Goal: Information Seeking & Learning: Find specific fact

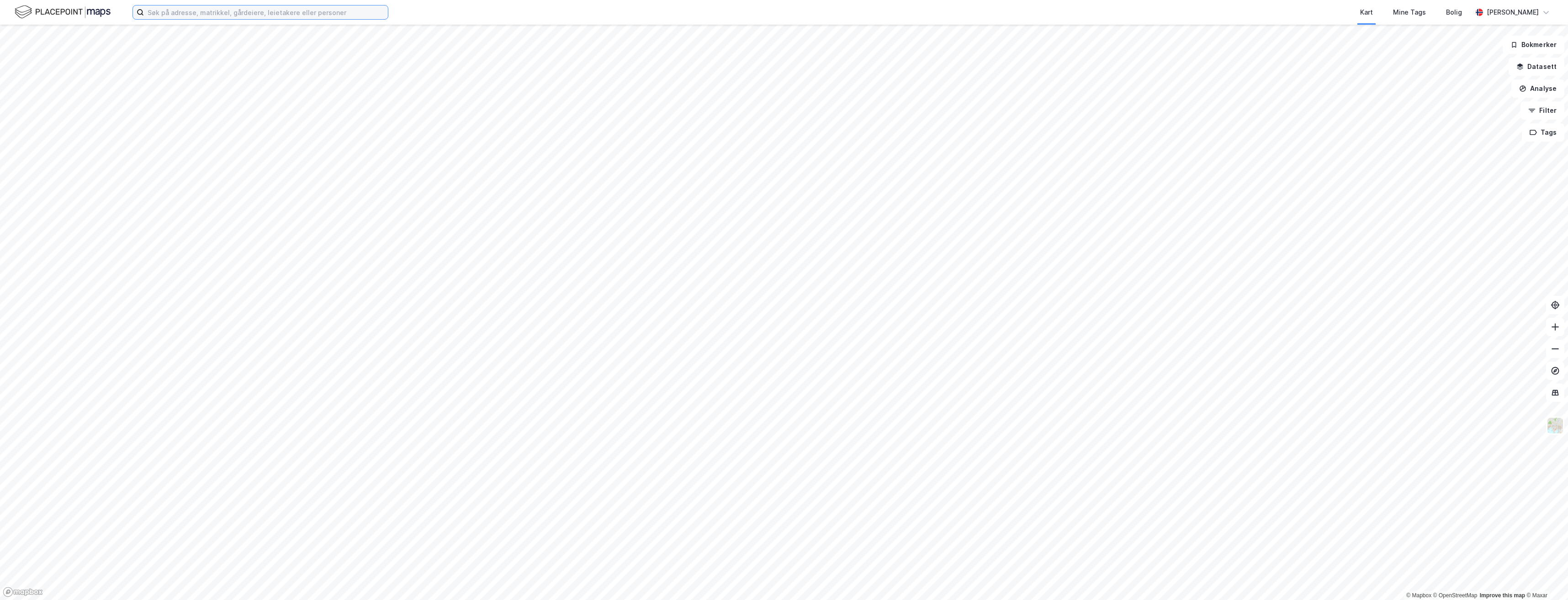
click at [206, 14] on input at bounding box center [265, 12] width 244 height 14
click at [240, 13] on input "utsikten 1 hamar" at bounding box center [260, 12] width 233 height 14
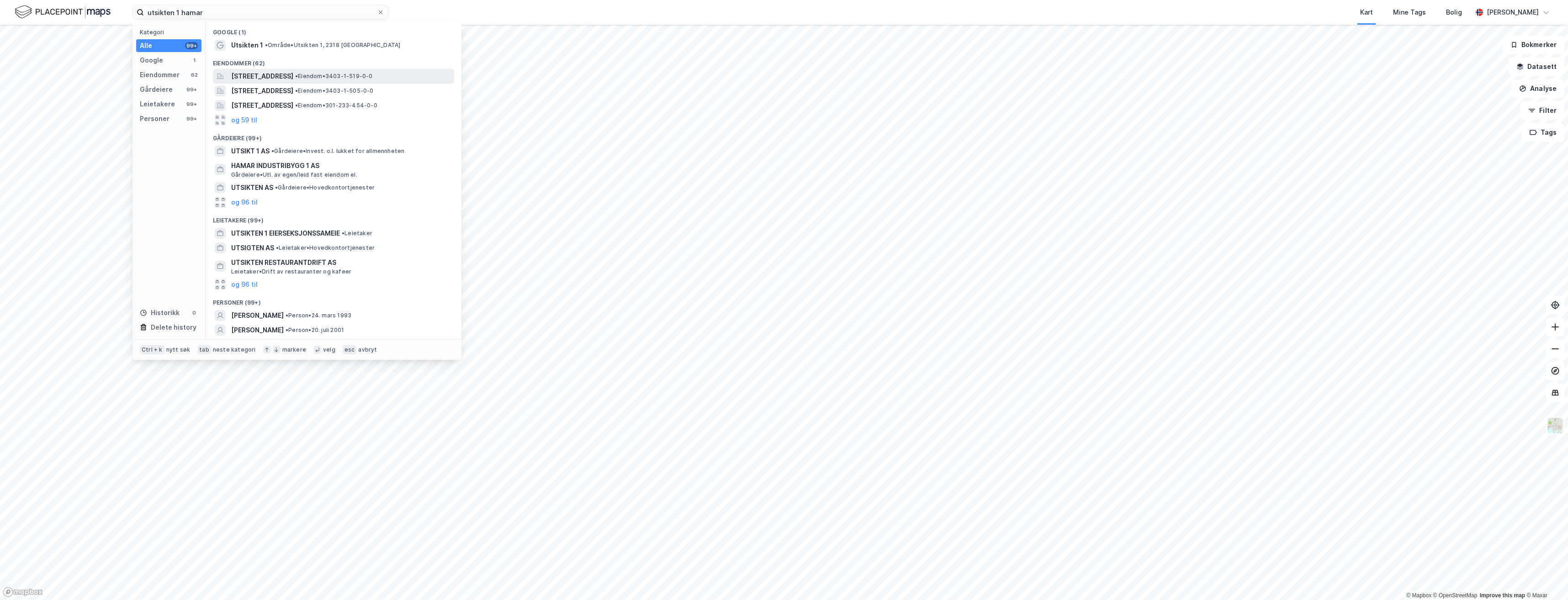
click at [276, 74] on span "[STREET_ADDRESS]" at bounding box center [262, 76] width 62 height 11
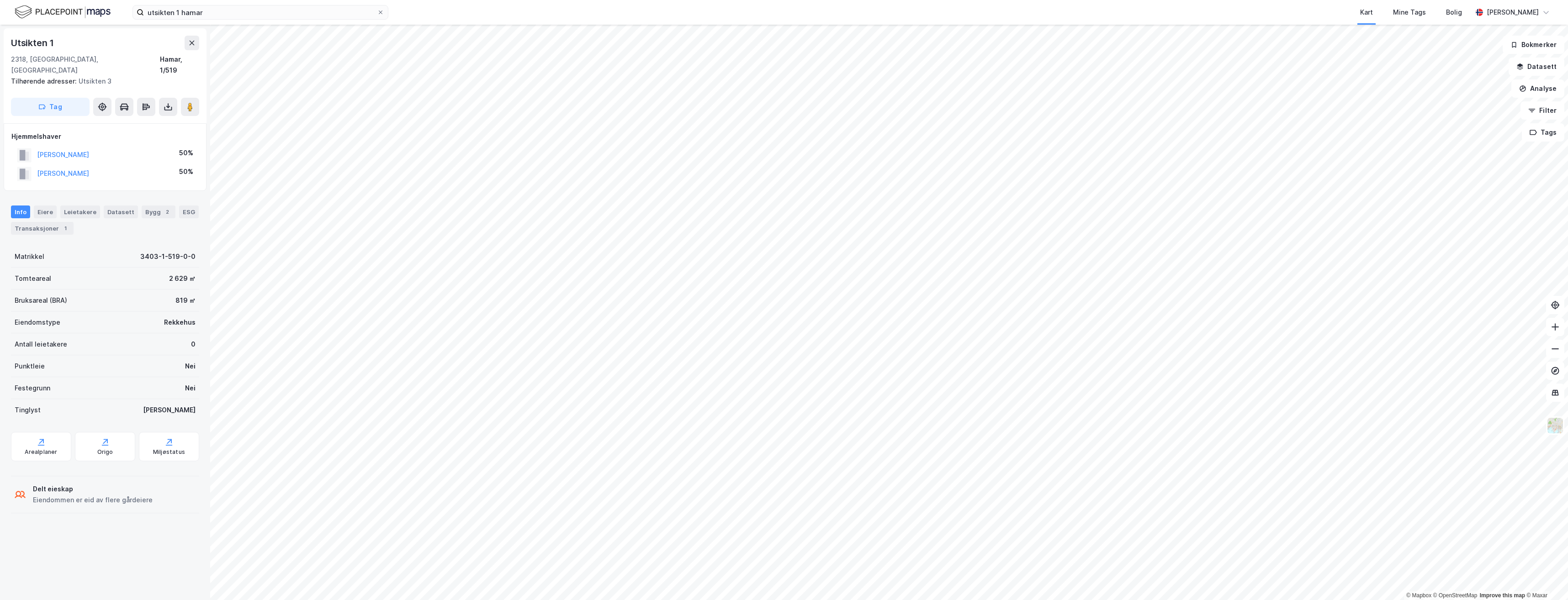
click at [91, 76] on div "Tilhørende adresser: Utsikten 3" at bounding box center [101, 82] width 181 height 11
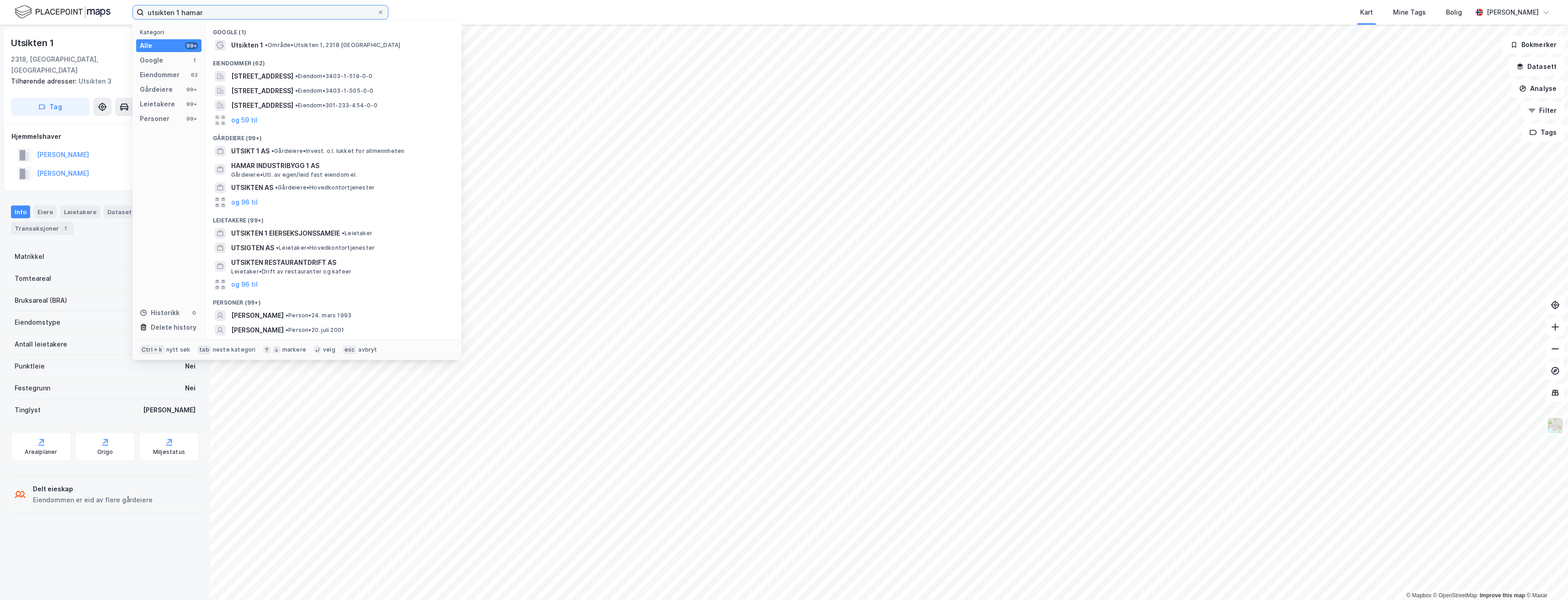
click at [178, 12] on input "utsikten 1 hamar" at bounding box center [260, 12] width 233 height 14
type input "utsikten 3 hamar"
click at [287, 78] on span "[STREET_ADDRESS]" at bounding box center [262, 76] width 62 height 11
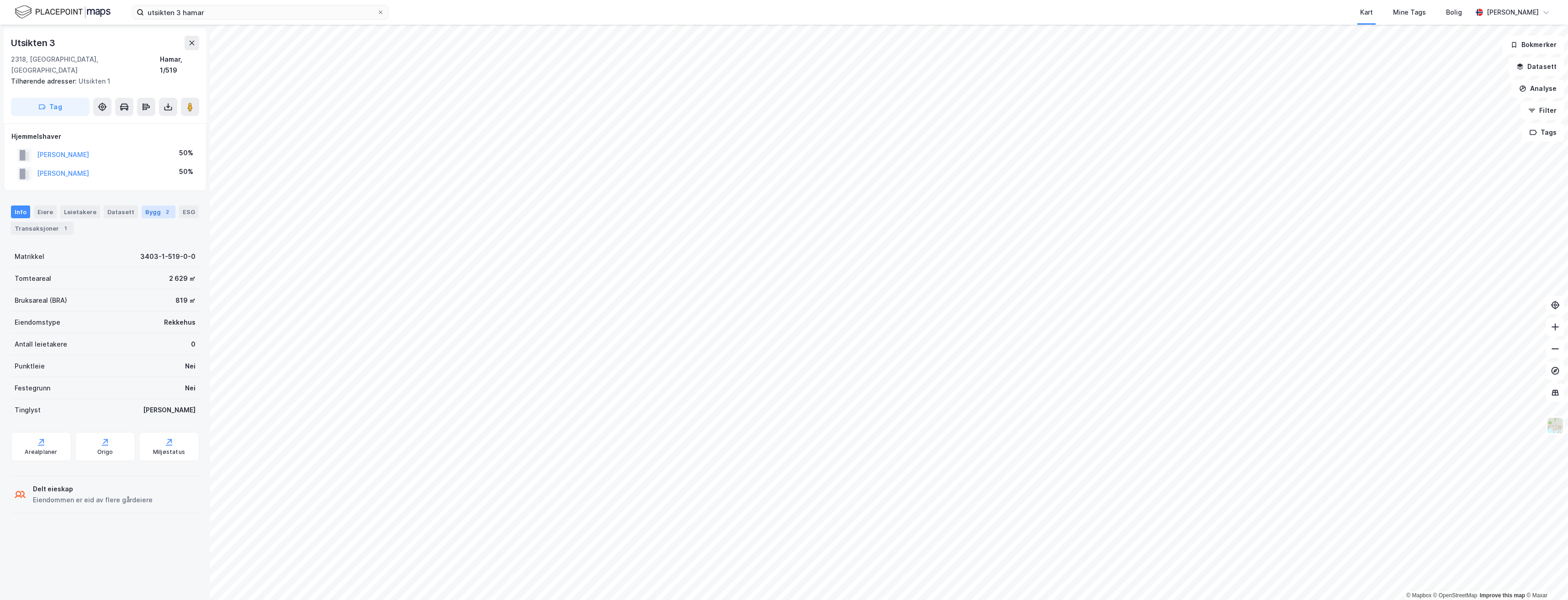
click at [151, 206] on div "Bygg 2" at bounding box center [159, 212] width 34 height 13
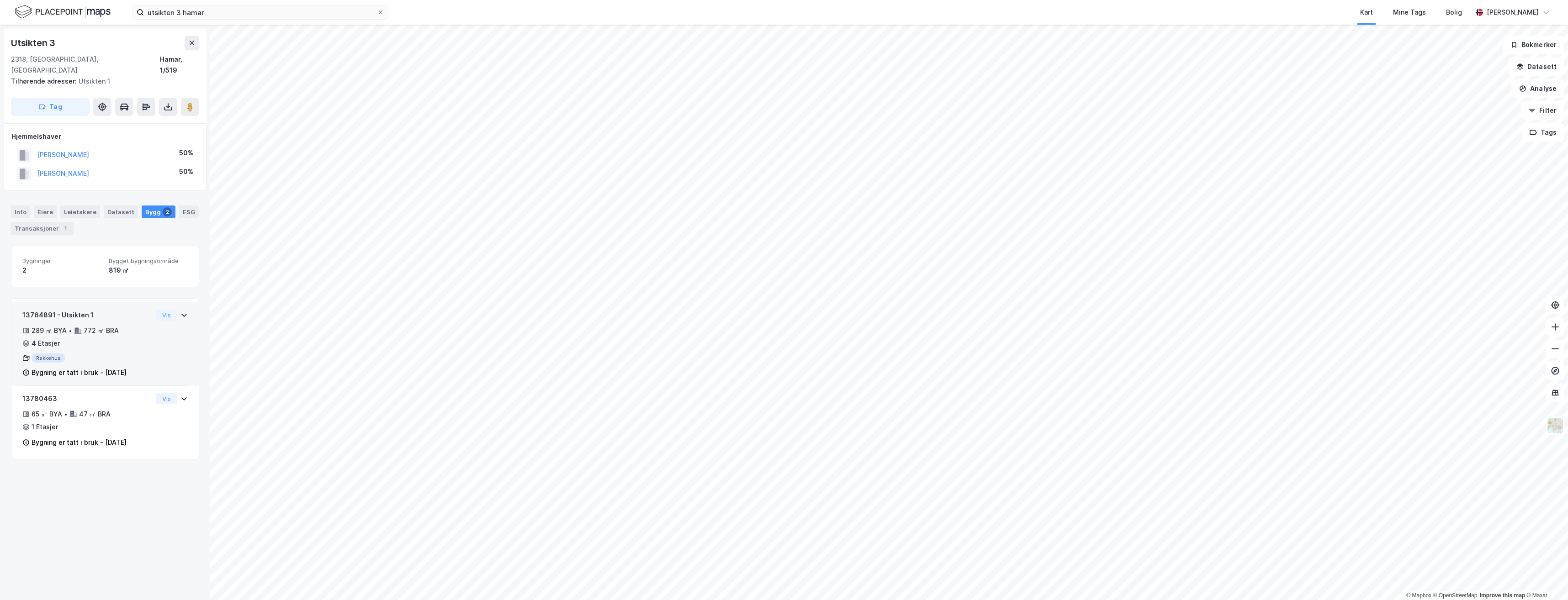
click at [109, 354] on div "Rekkehus" at bounding box center [88, 358] width 130 height 9
click at [0, 0] on button "[PERSON_NAME]" at bounding box center [0, 0] width 0 height 0
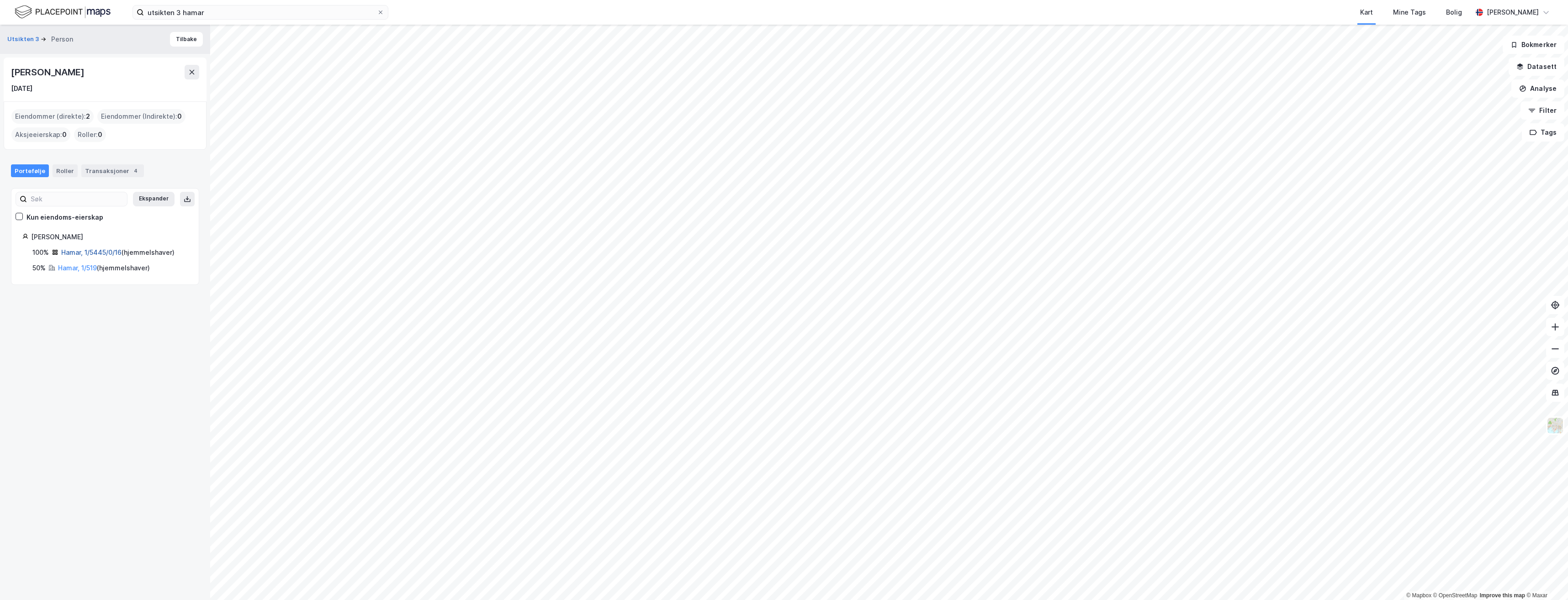
click at [85, 253] on link "Hamar, 1/5445/0/16" at bounding box center [91, 252] width 60 height 8
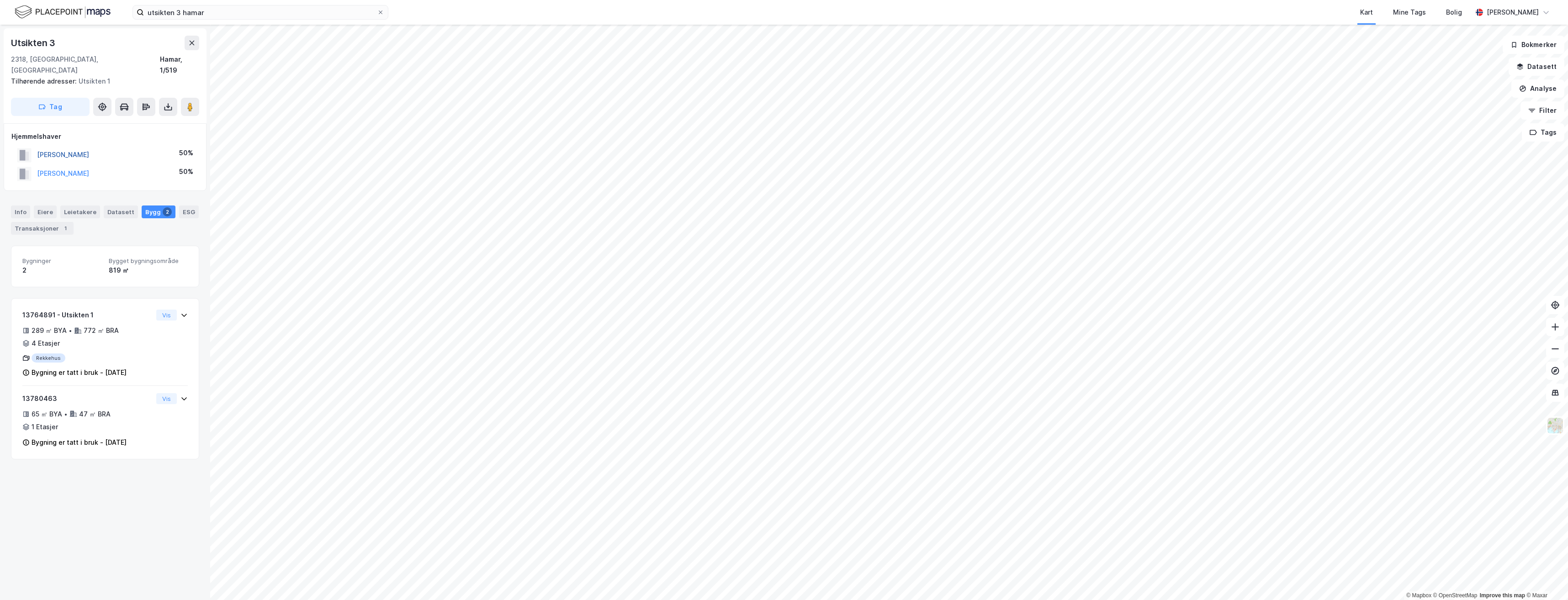
click at [0, 0] on button "[PERSON_NAME]" at bounding box center [0, 0] width 0 height 0
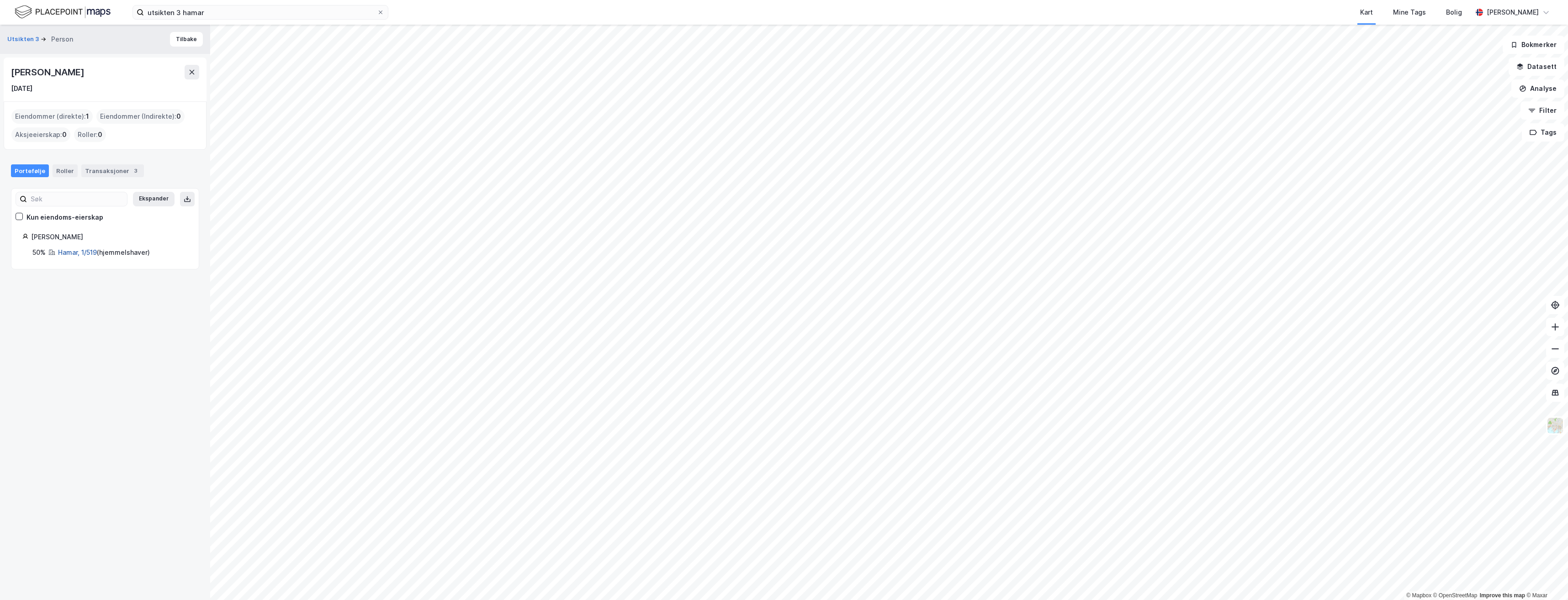
click at [74, 254] on link "Hamar, 1/519" at bounding box center [77, 252] width 39 height 8
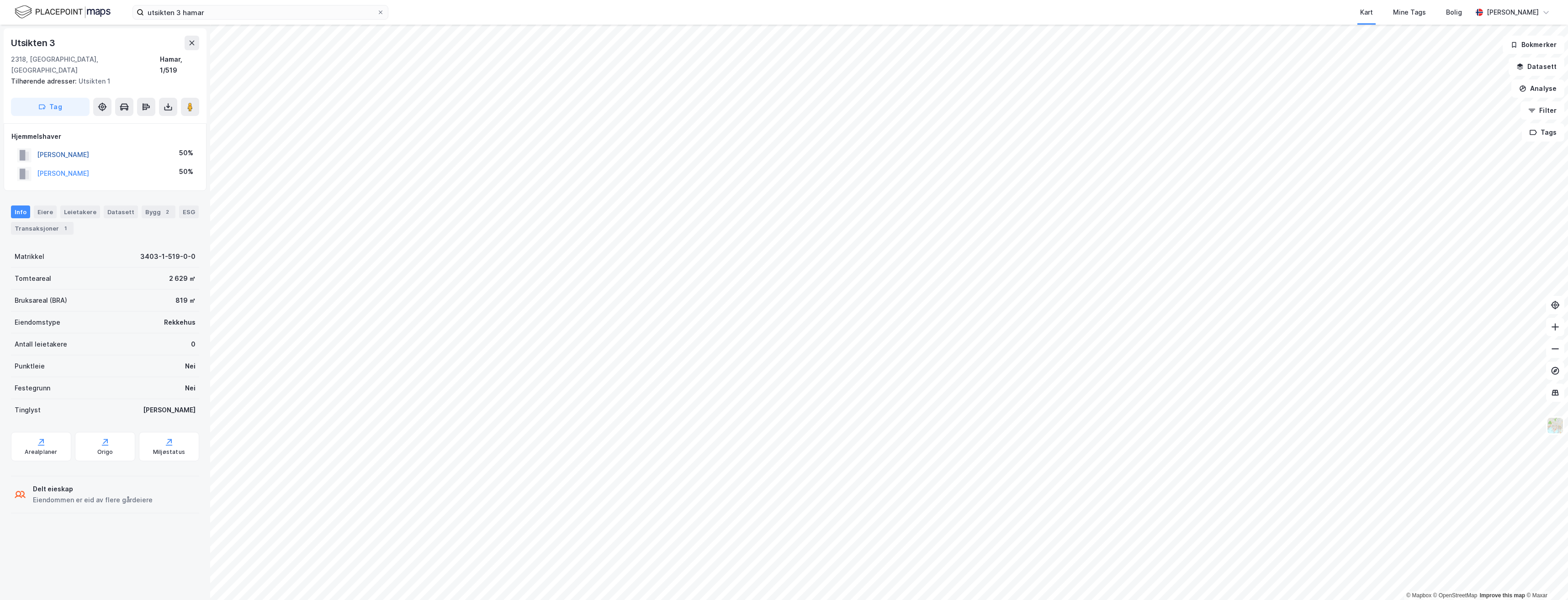
click at [0, 0] on button "[PERSON_NAME]" at bounding box center [0, 0] width 0 height 0
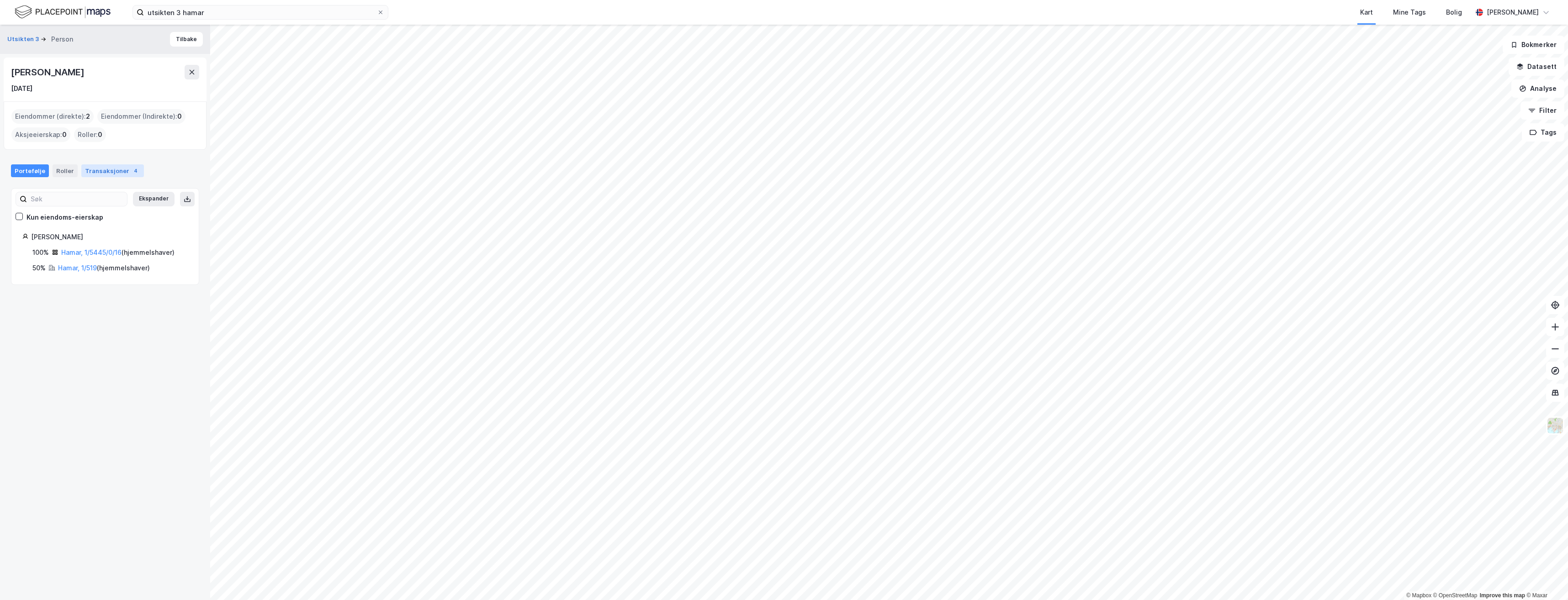
click at [110, 172] on div "Transaksjoner 4" at bounding box center [113, 170] width 63 height 13
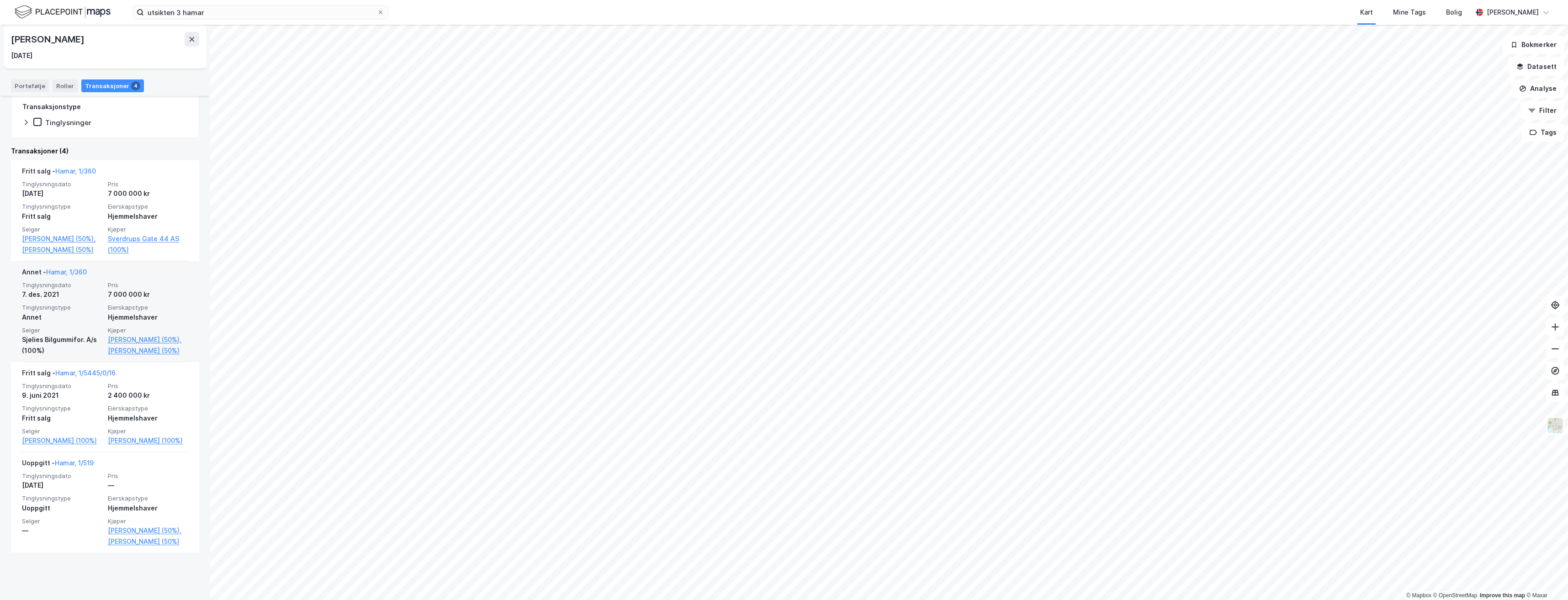
scroll to position [180, 0]
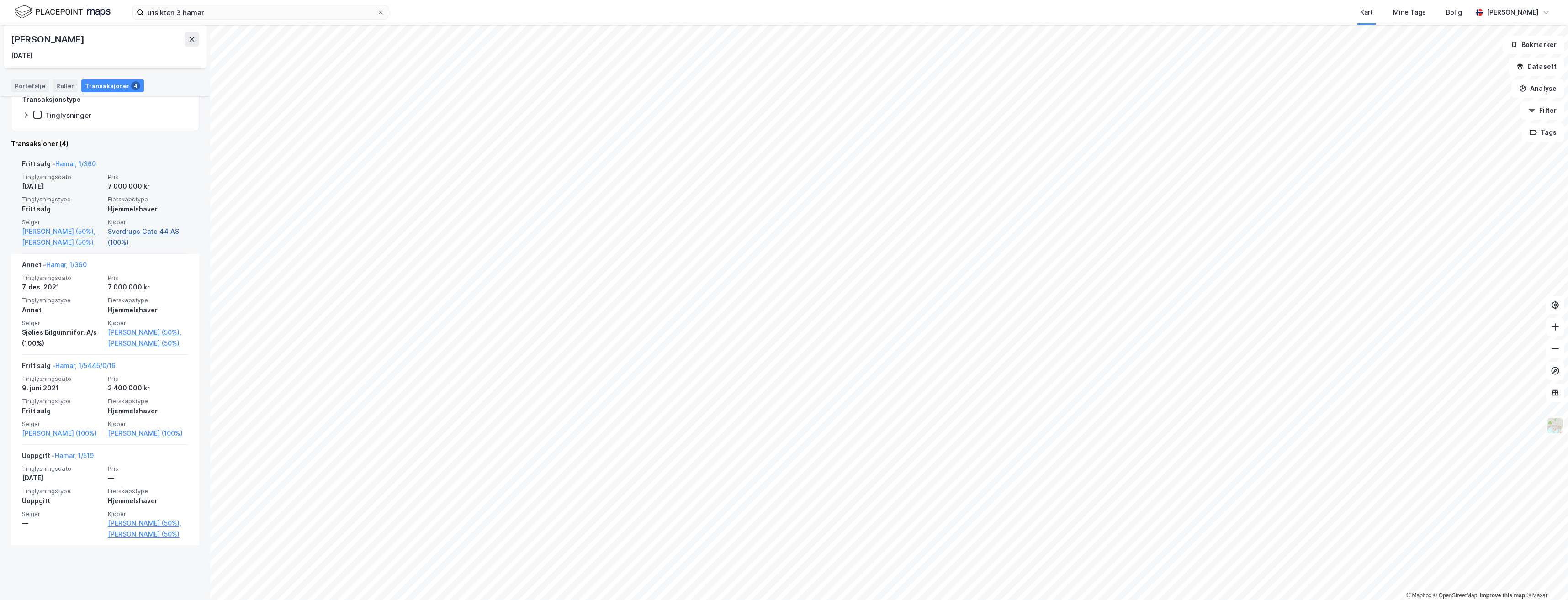
click at [146, 233] on link "Sverdrups Gate 44 AS (100%)" at bounding box center [148, 237] width 80 height 22
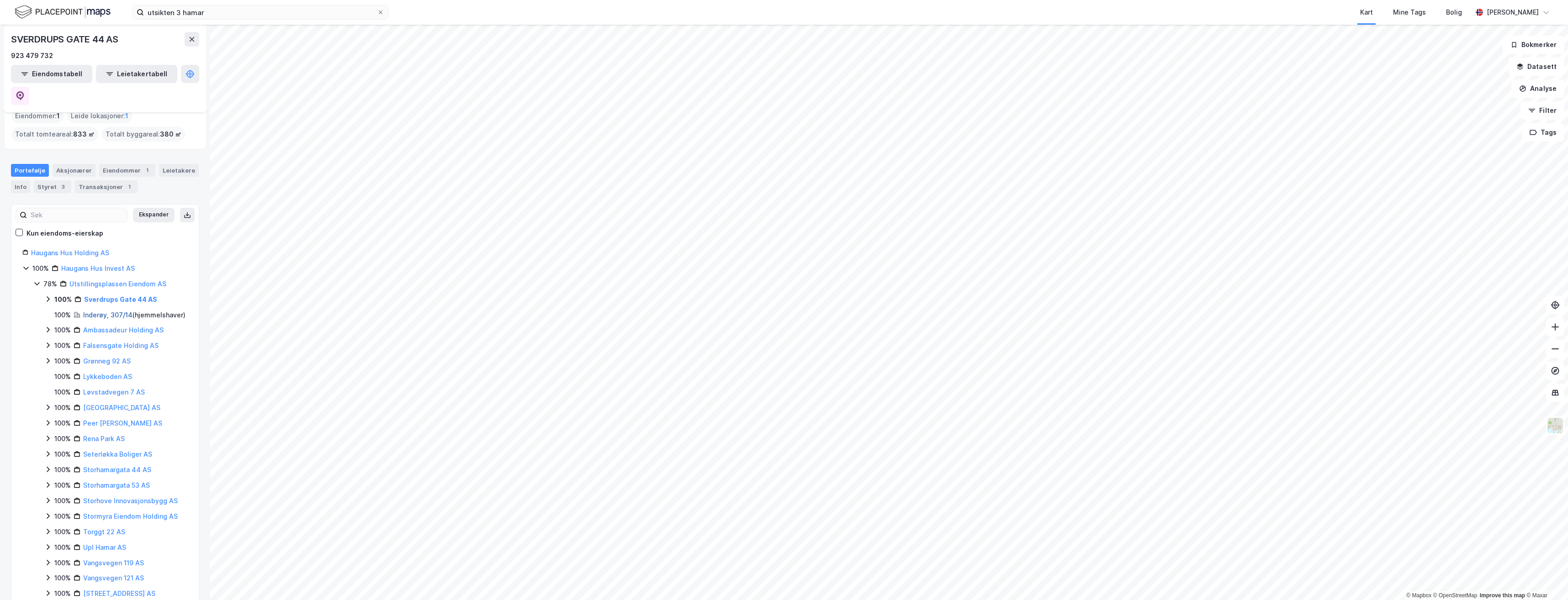
scroll to position [46, 0]
click at [71, 248] on link "Haugans Hus Holding AS" at bounding box center [70, 251] width 78 height 8
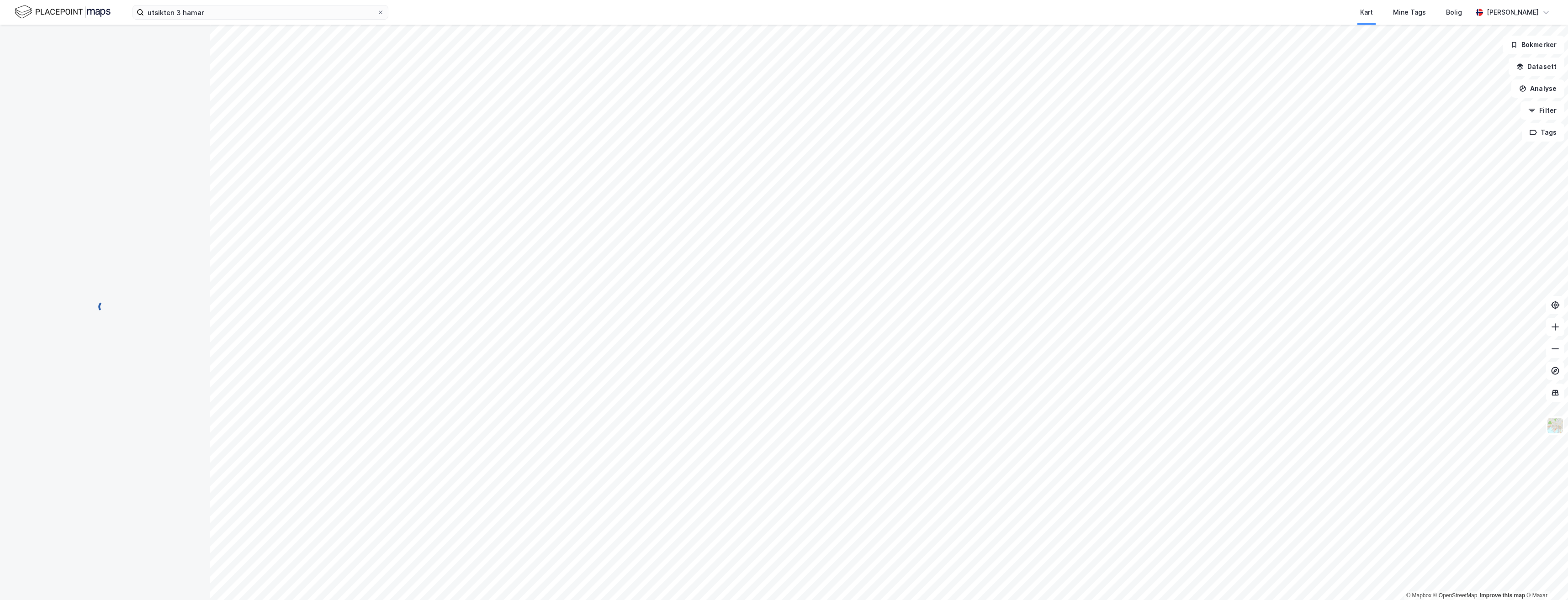
scroll to position [0, 0]
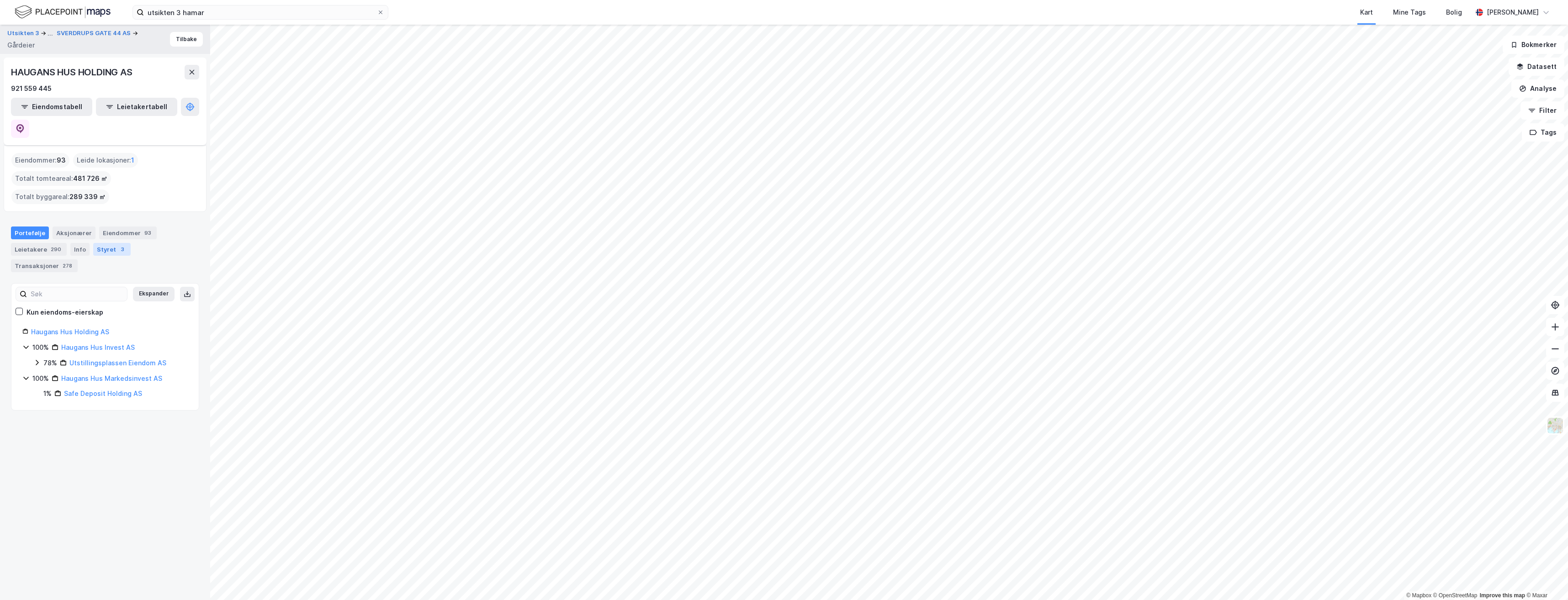
click at [111, 243] on div "Styret 3" at bounding box center [112, 249] width 38 height 13
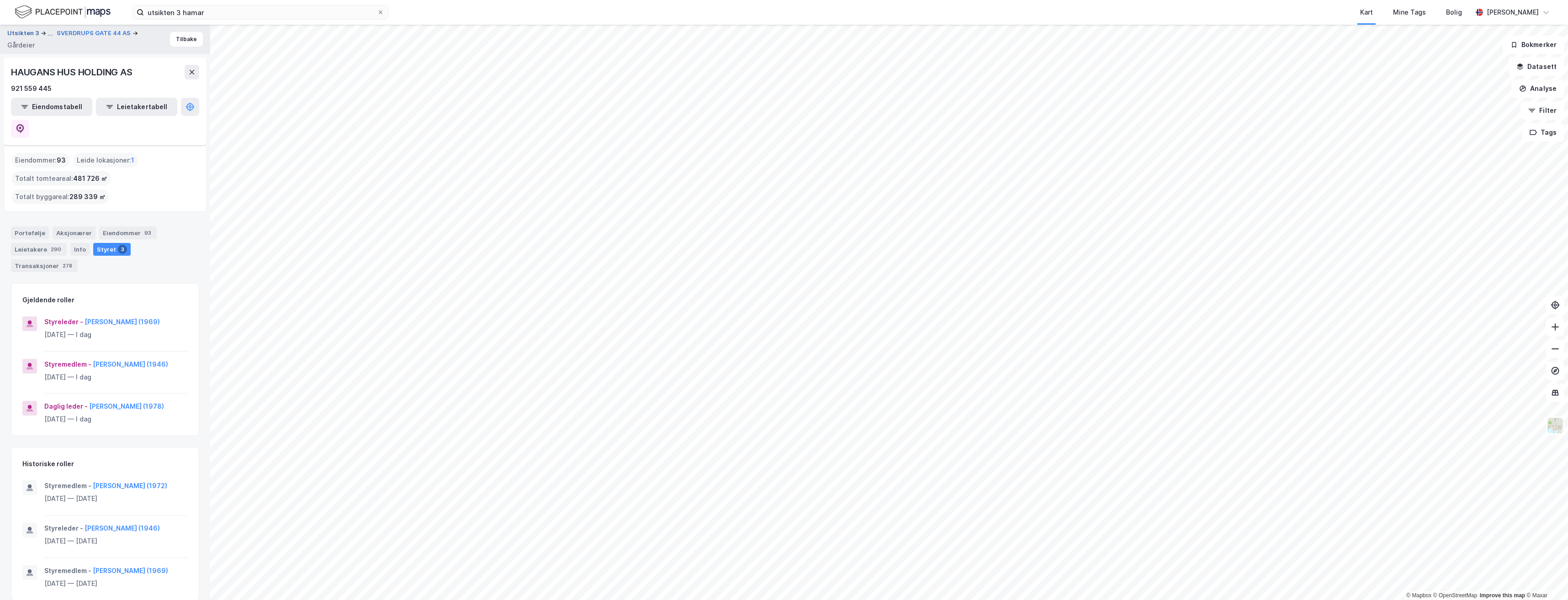
click at [25, 33] on button "Utsikten 3" at bounding box center [24, 33] width 33 height 11
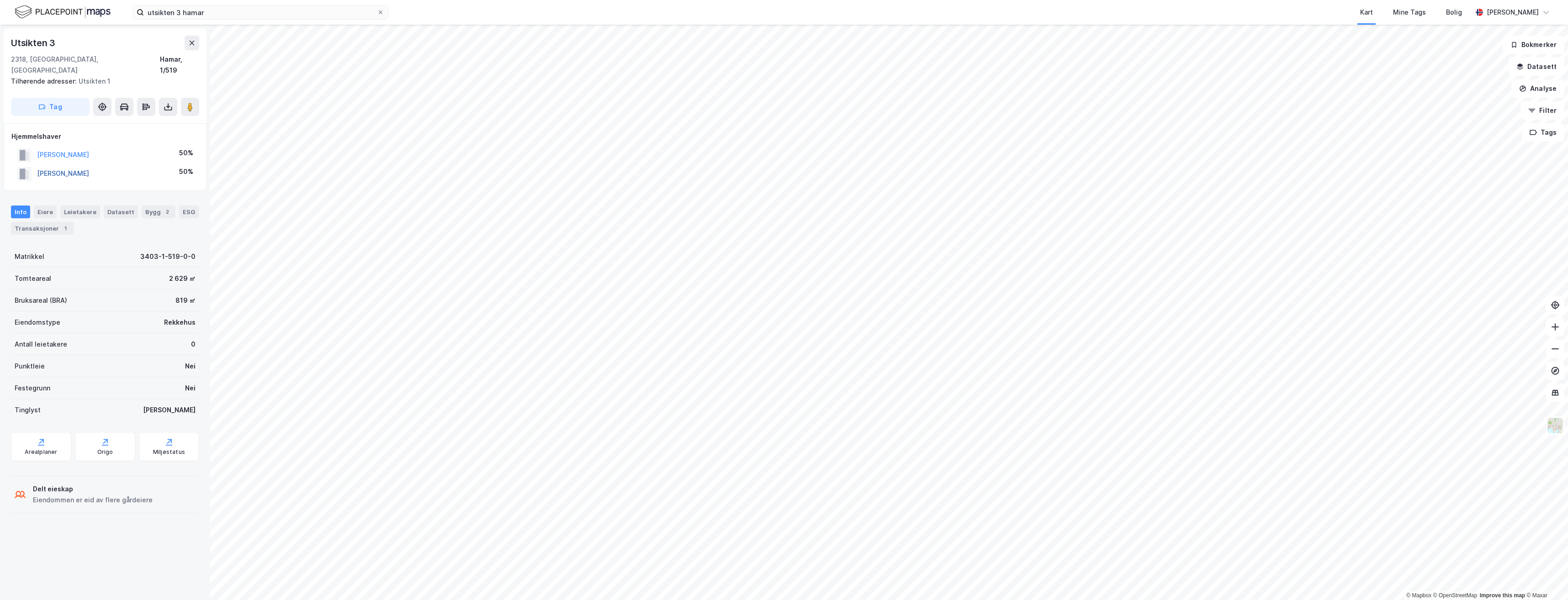
click at [0, 0] on button "[PERSON_NAME]" at bounding box center [0, 0] width 0 height 0
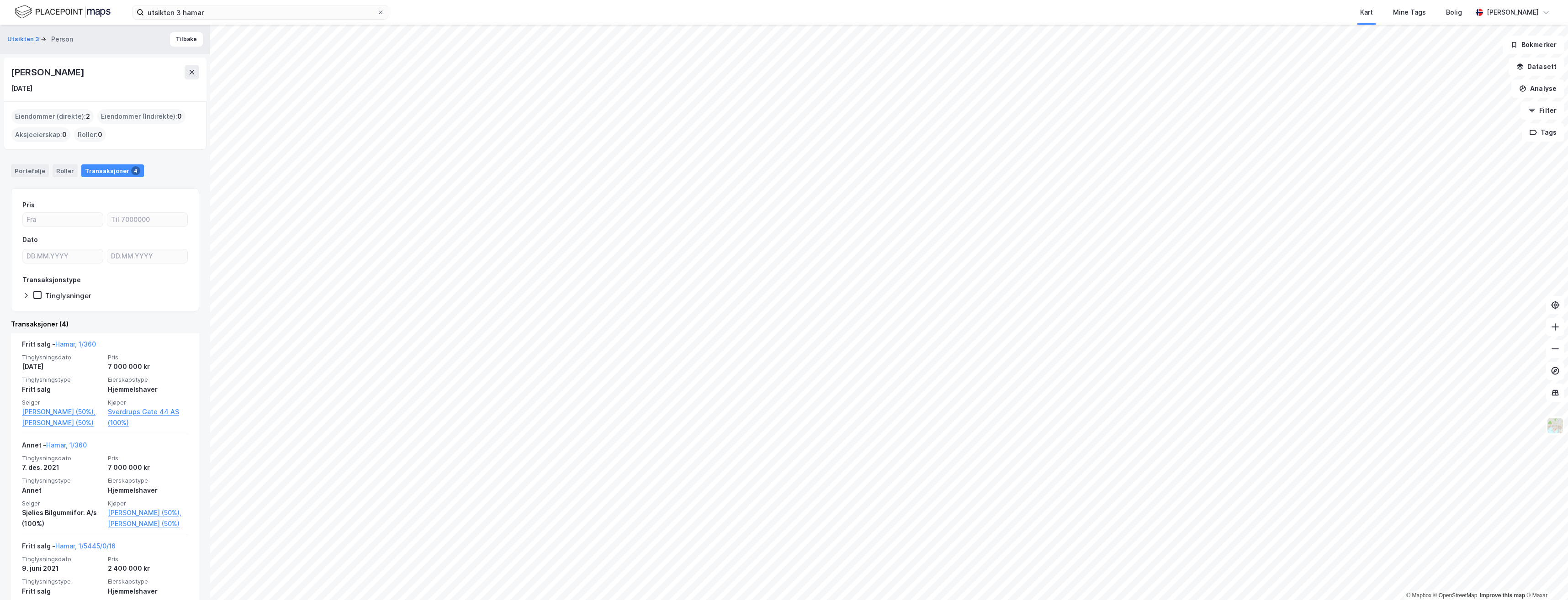
click at [72, 117] on div "Eiendommer (direkte) : 2" at bounding box center [52, 116] width 82 height 15
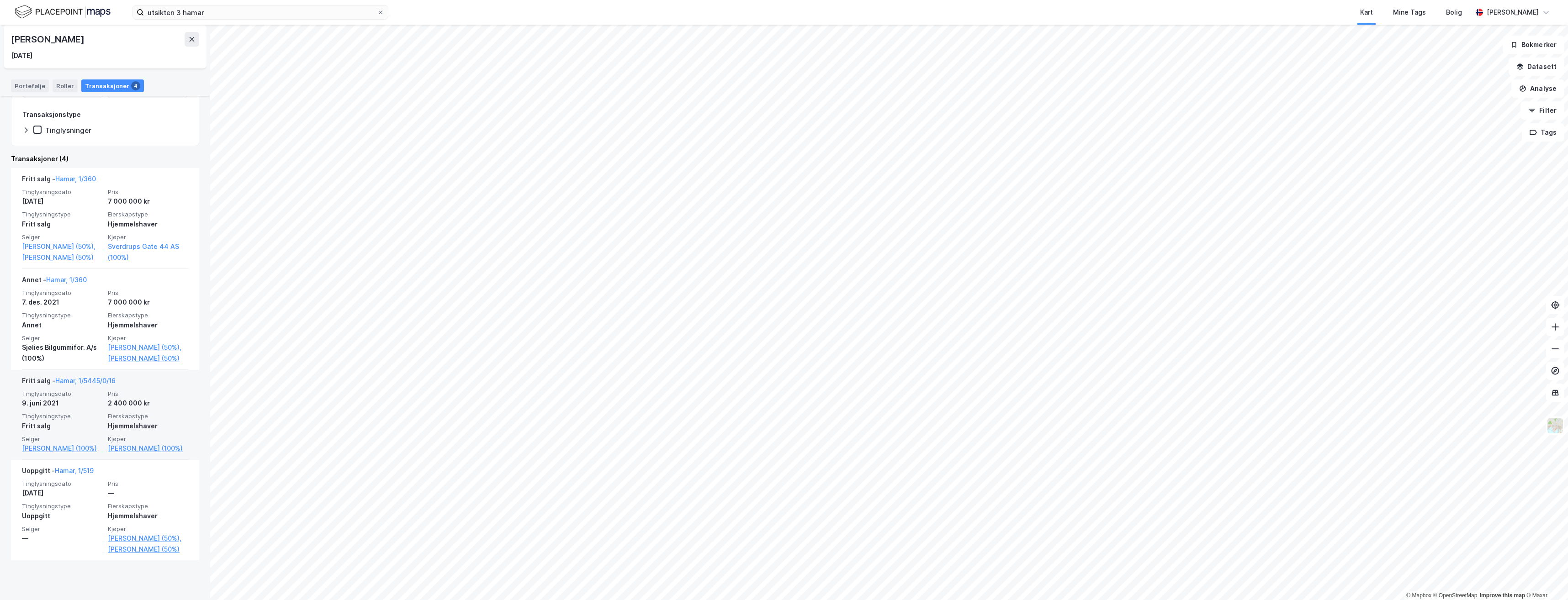
scroll to position [180, 0]
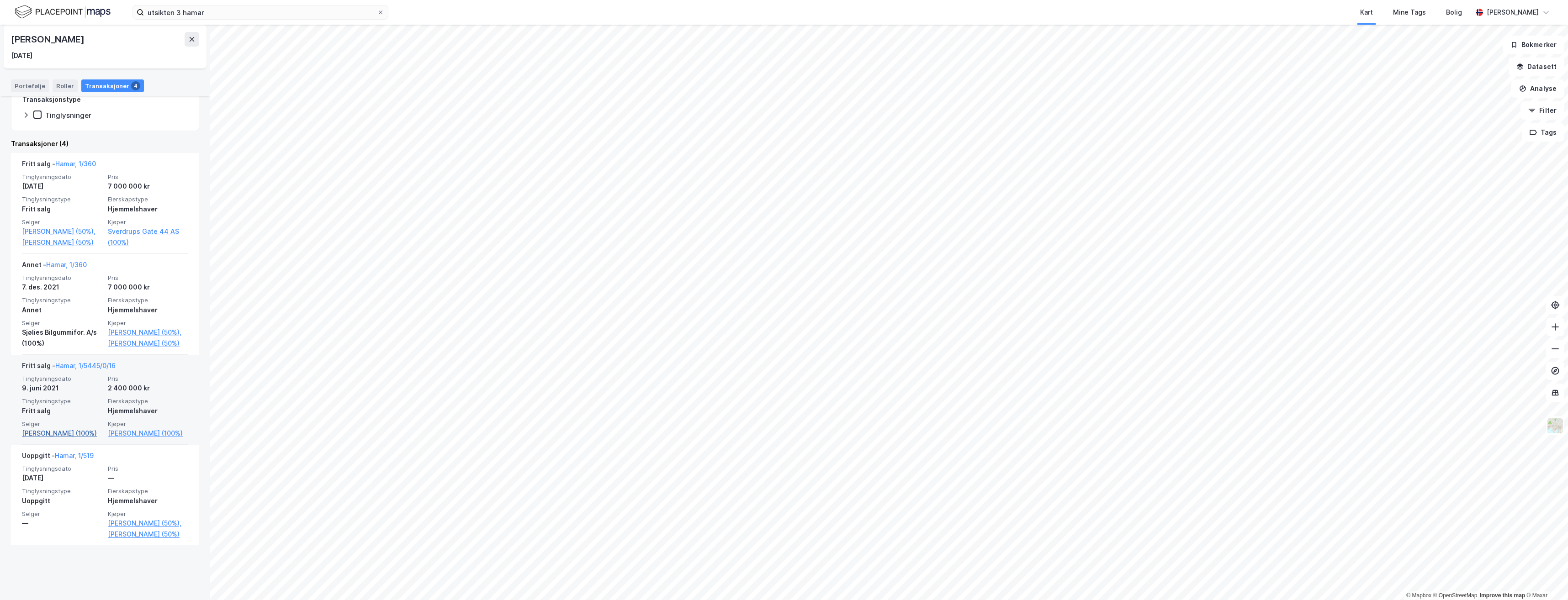
click at [69, 439] on link "[PERSON_NAME] (100%)" at bounding box center [62, 433] width 80 height 11
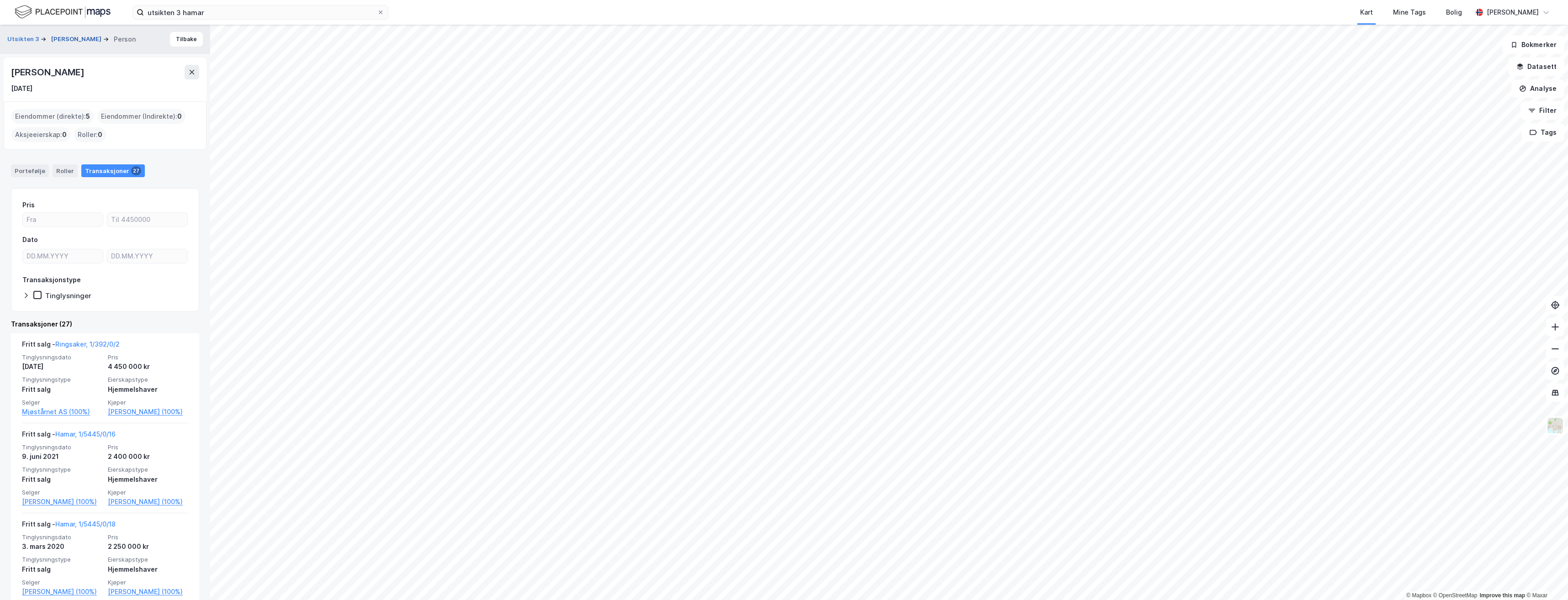
click at [72, 40] on button "[PERSON_NAME]" at bounding box center [77, 39] width 52 height 9
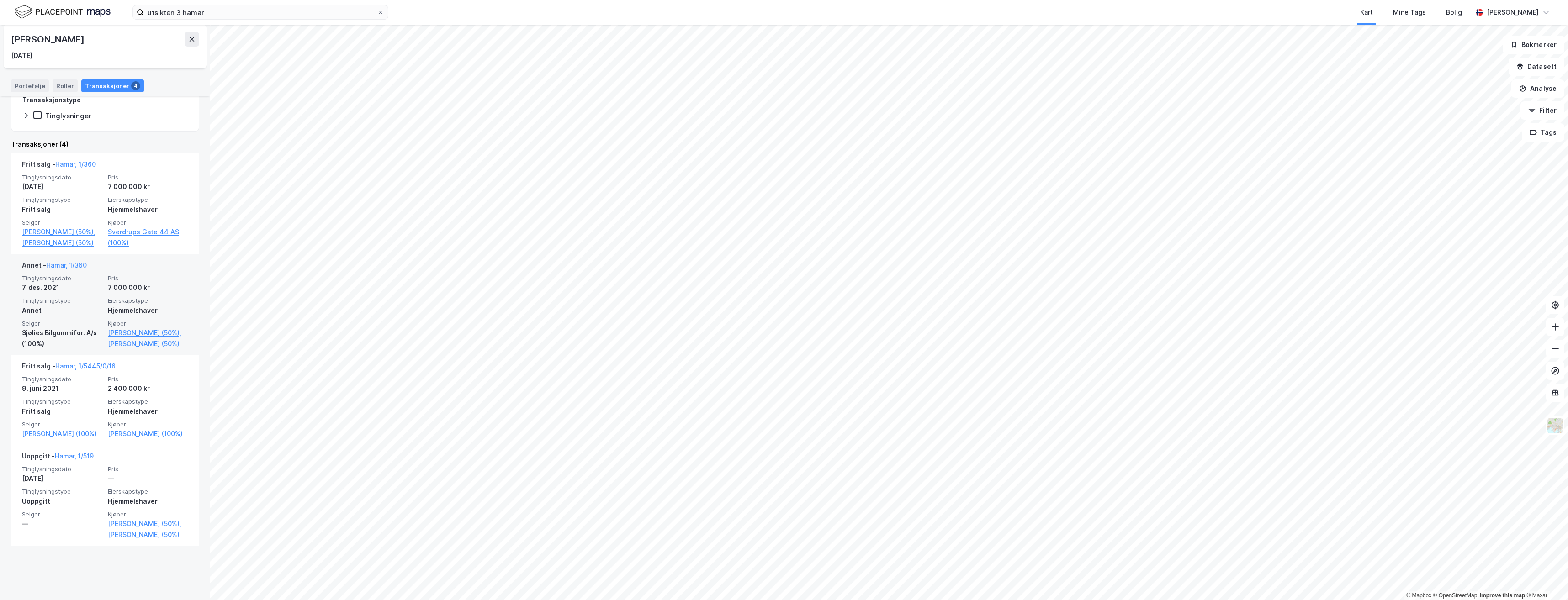
scroll to position [180, 0]
drag, startPoint x: 51, startPoint y: 40, endPoint x: 4, endPoint y: 42, distance: 47.0
click at [4, 42] on div "[PERSON_NAME] [DATE]" at bounding box center [105, 47] width 203 height 44
copy div "[PERSON_NAME]"
